Goal: Communication & Community: Answer question/provide support

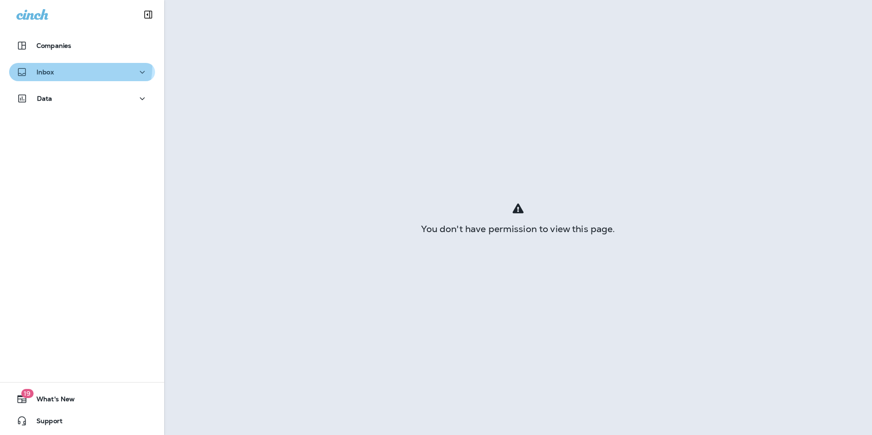
drag, startPoint x: 77, startPoint y: 67, endPoint x: 70, endPoint y: 71, distance: 7.8
click at [75, 67] on div "Inbox" at bounding box center [81, 72] width 131 height 11
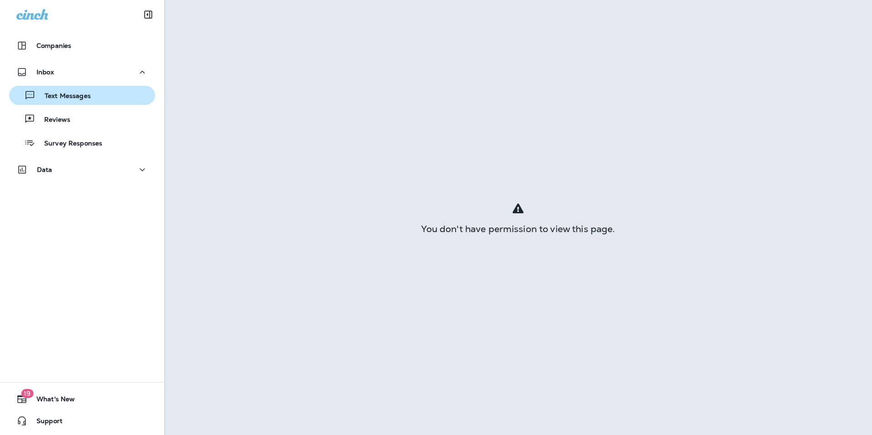
click at [70, 86] on button "Text Messages" at bounding box center [82, 95] width 146 height 19
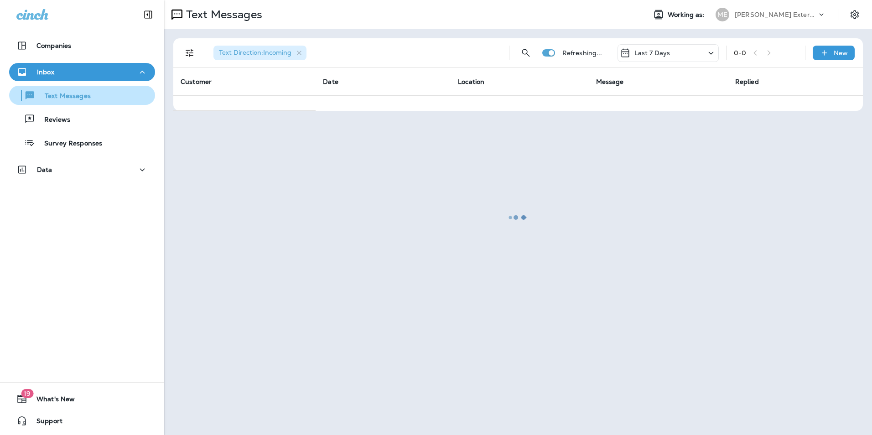
click at [68, 92] on p "Text Messages" at bounding box center [63, 96] width 55 height 9
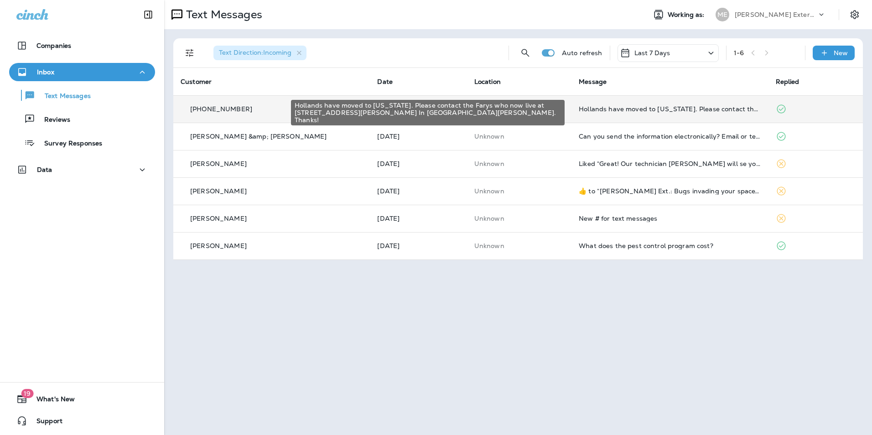
click at [641, 108] on div "Hollands have moved to [US_STATE]. Please contact the Farys who now live at [ST…" at bounding box center [670, 108] width 182 height 7
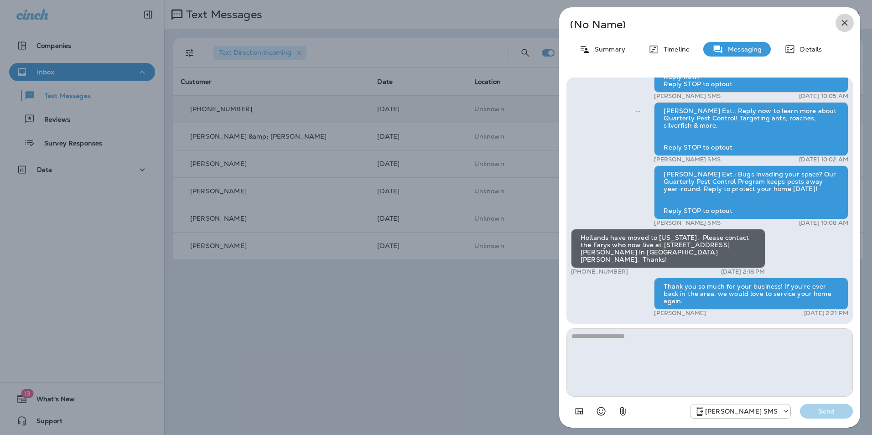
click at [851, 23] on button "button" at bounding box center [845, 23] width 18 height 18
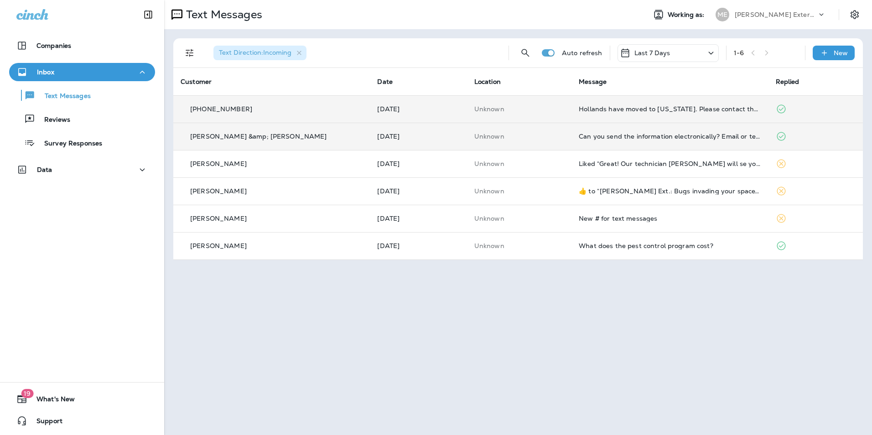
click at [715, 129] on td "Can you send the information electronically? Email or text Thank You" at bounding box center [670, 136] width 197 height 27
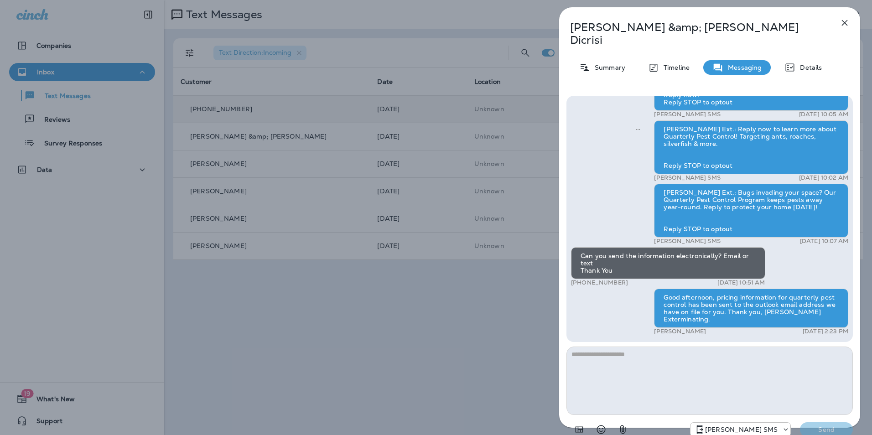
click at [850, 22] on icon "button" at bounding box center [844, 22] width 11 height 11
